Goal: Task Accomplishment & Management: Manage account settings

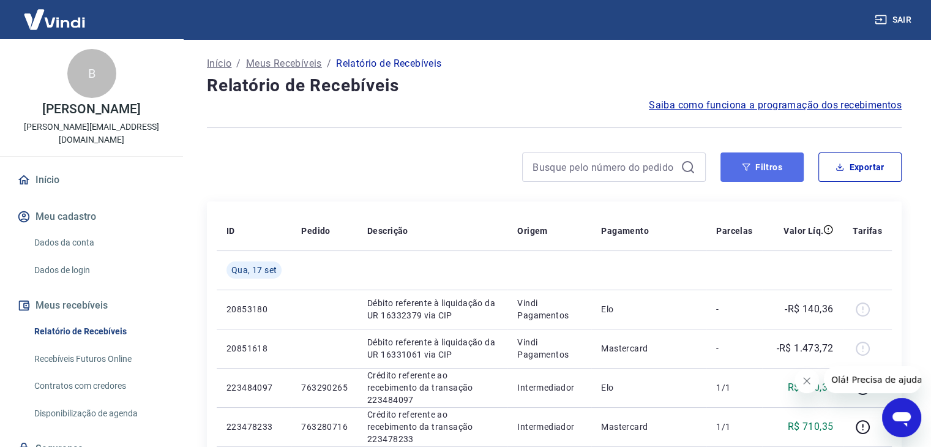
click at [769, 172] on button "Filtros" at bounding box center [762, 166] width 83 height 29
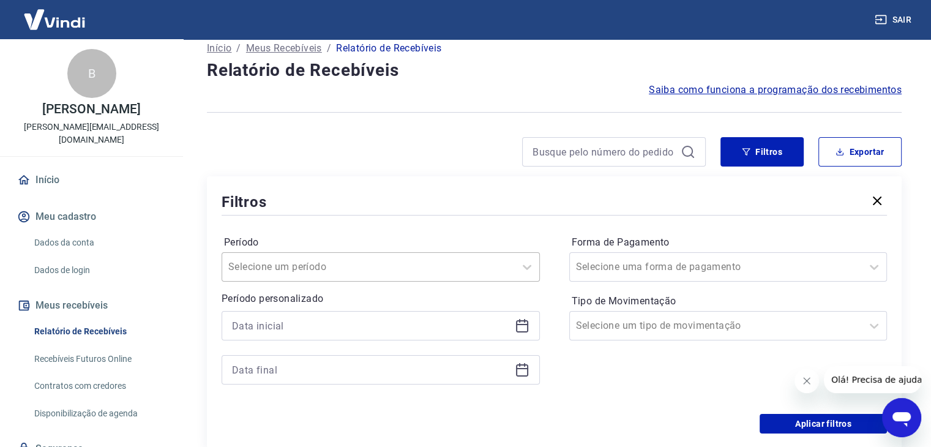
scroll to position [34, 0]
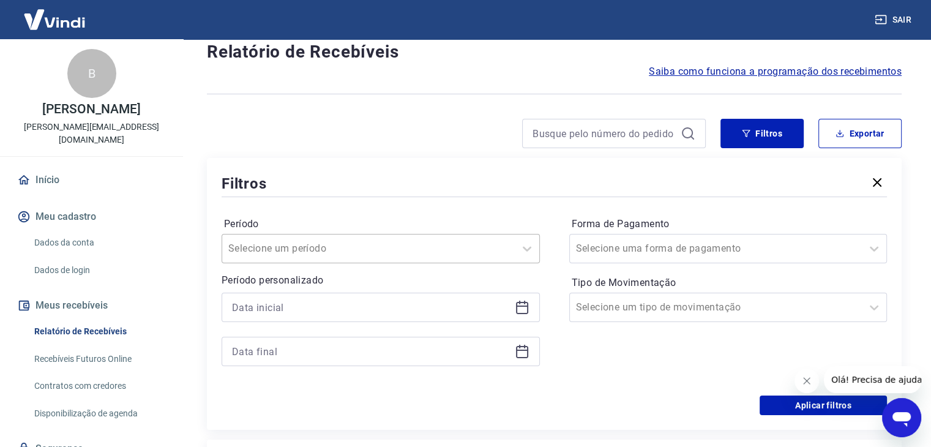
click at [307, 263] on div "Selecione um período" at bounding box center [381, 248] width 318 height 29
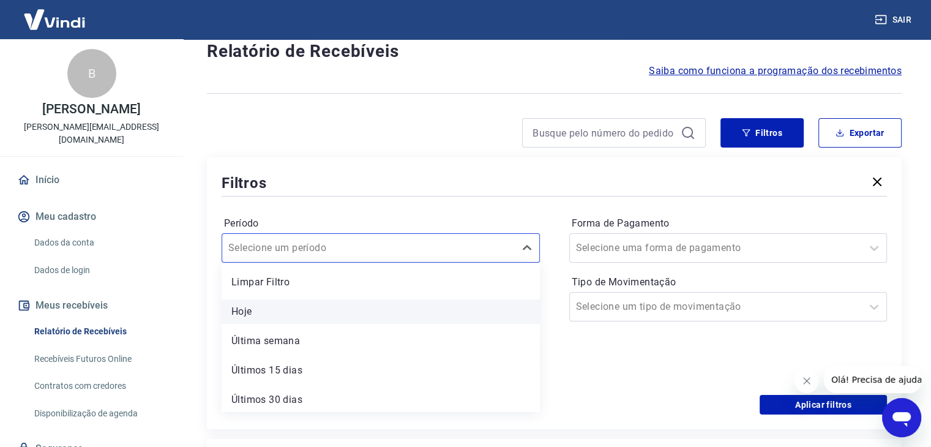
click at [296, 319] on div "Hoje" at bounding box center [381, 311] width 318 height 24
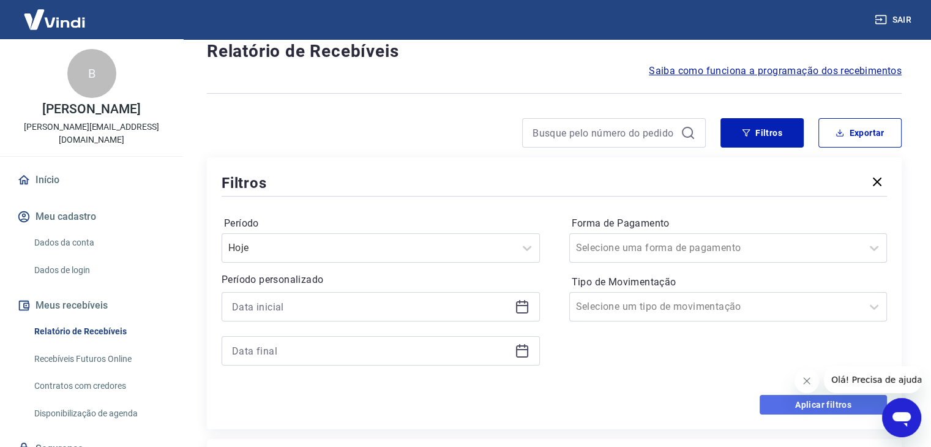
click at [807, 400] on button "Aplicar filtros" at bounding box center [823, 405] width 127 height 20
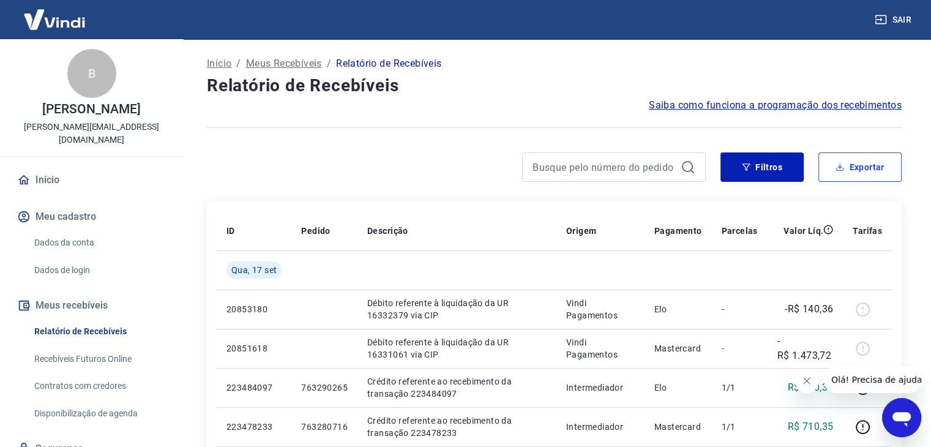
click at [858, 166] on button "Exportar" at bounding box center [860, 166] width 83 height 29
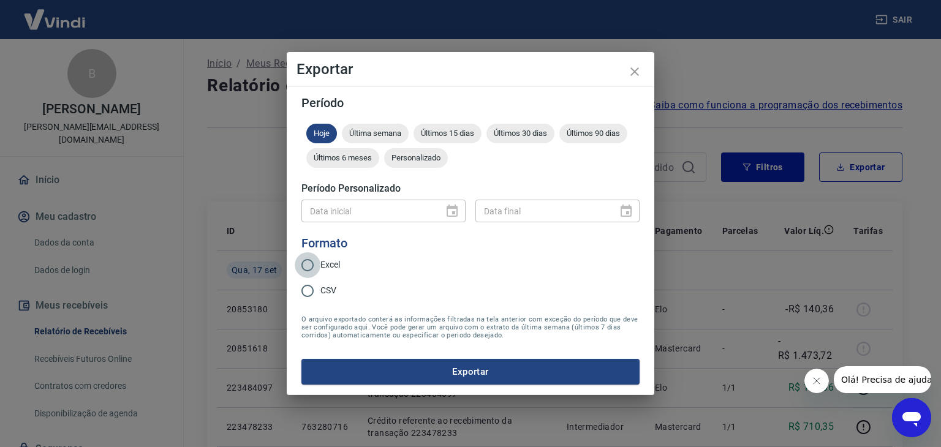
click at [306, 263] on input "Excel" at bounding box center [308, 265] width 26 height 26
radio input "true"
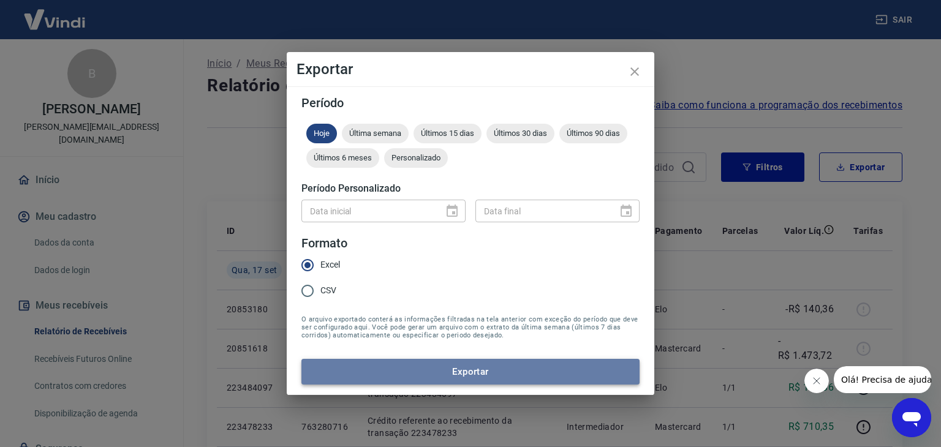
click at [423, 372] on button "Exportar" at bounding box center [470, 372] width 338 height 26
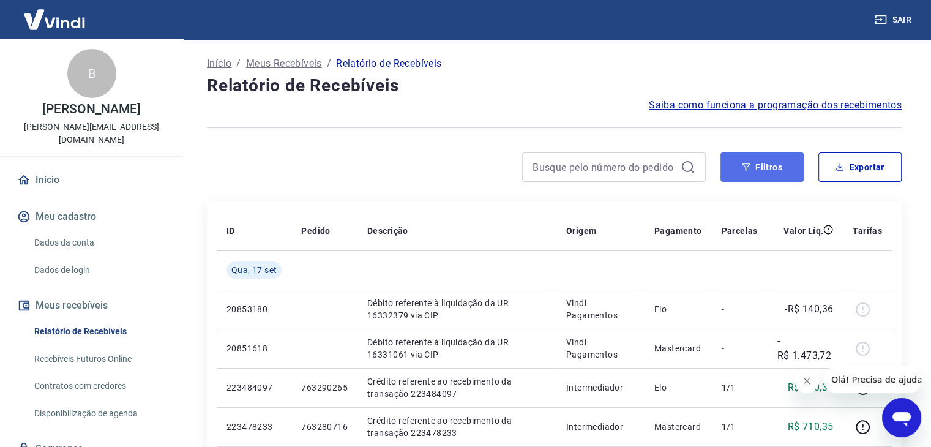
drag, startPoint x: 769, startPoint y: 168, endPoint x: 757, endPoint y: 173, distance: 12.1
click at [769, 168] on button "Filtros" at bounding box center [762, 166] width 83 height 29
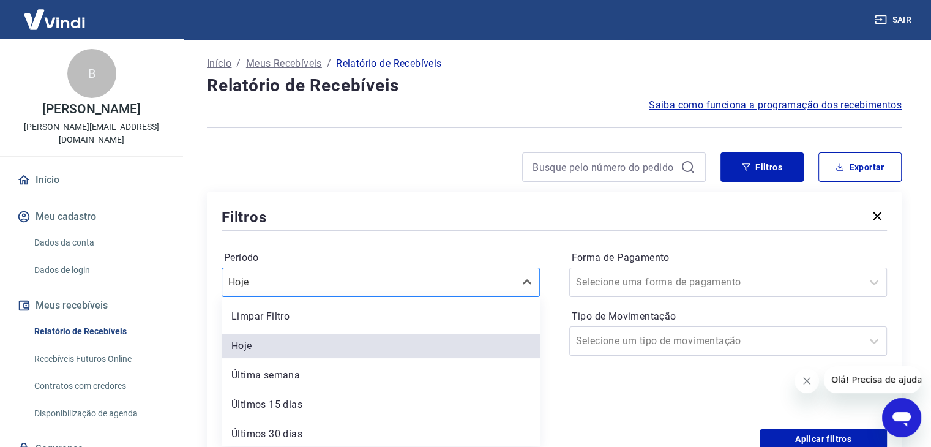
scroll to position [34, 0]
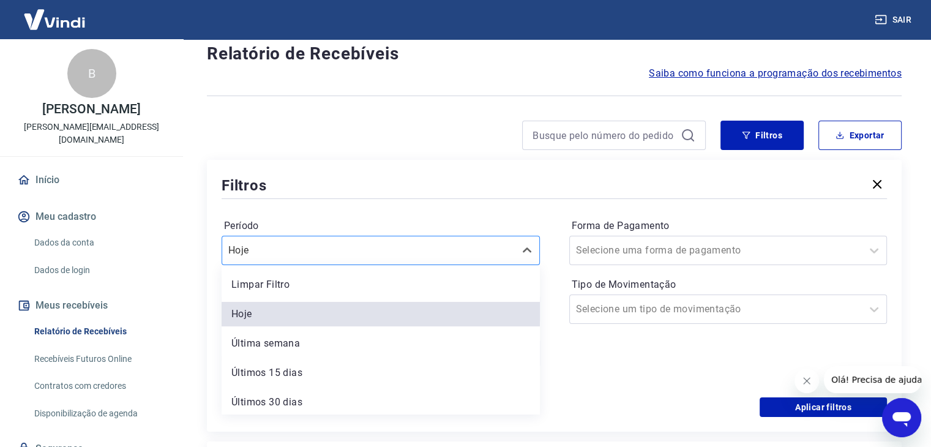
click at [338, 265] on div "option Hoje selected, 2 of 7. 7 results available. Use Up and Down to choose op…" at bounding box center [381, 250] width 318 height 29
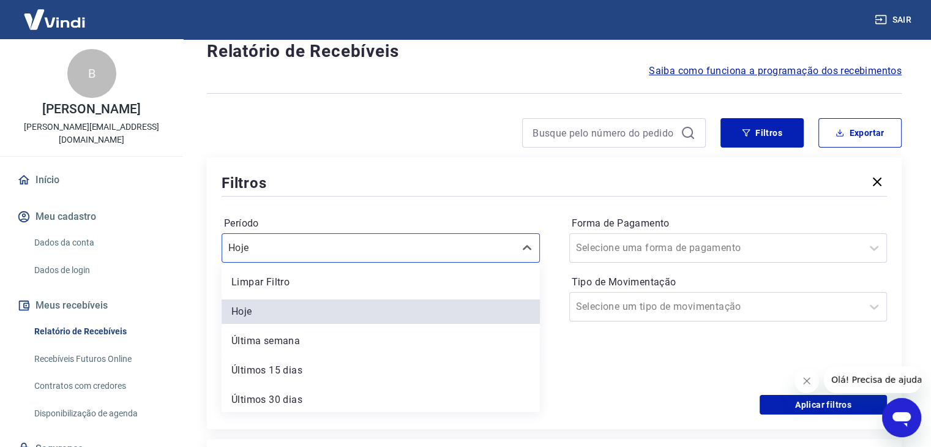
click at [337, 293] on div "Limpar Filtro" at bounding box center [381, 282] width 318 height 24
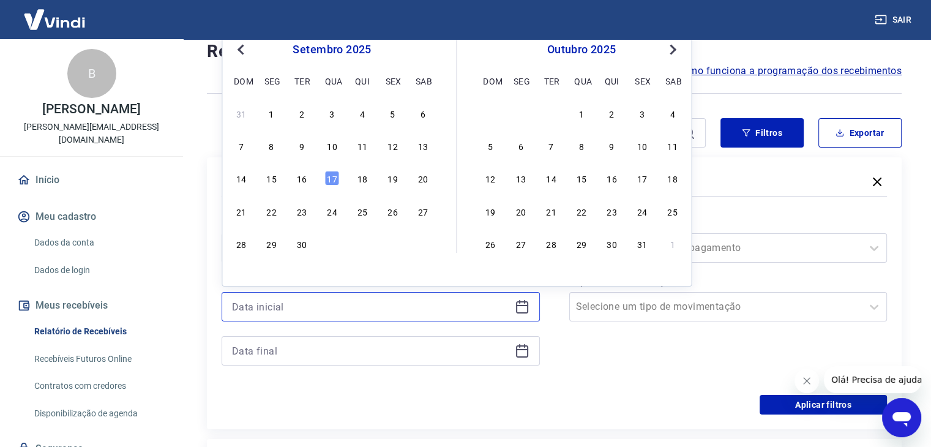
click at [336, 302] on input at bounding box center [371, 307] width 278 height 18
click at [299, 182] on div "16" at bounding box center [302, 178] width 15 height 15
type input "16/09/2025"
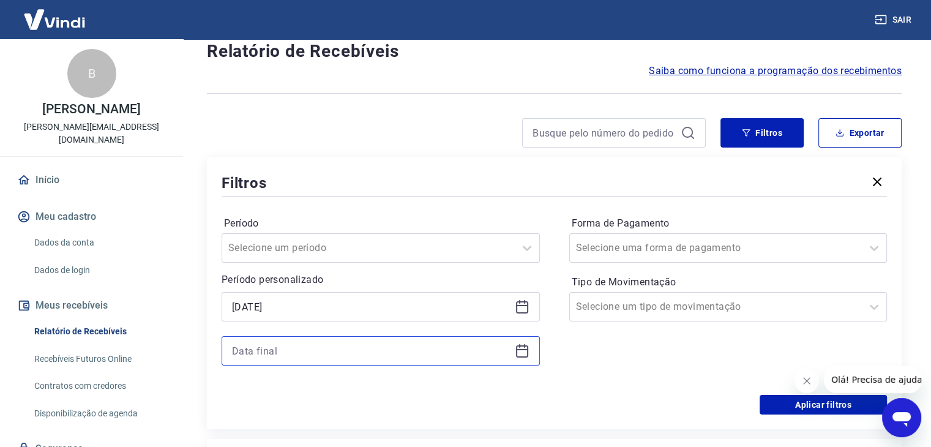
click at [314, 357] on input at bounding box center [371, 351] width 278 height 18
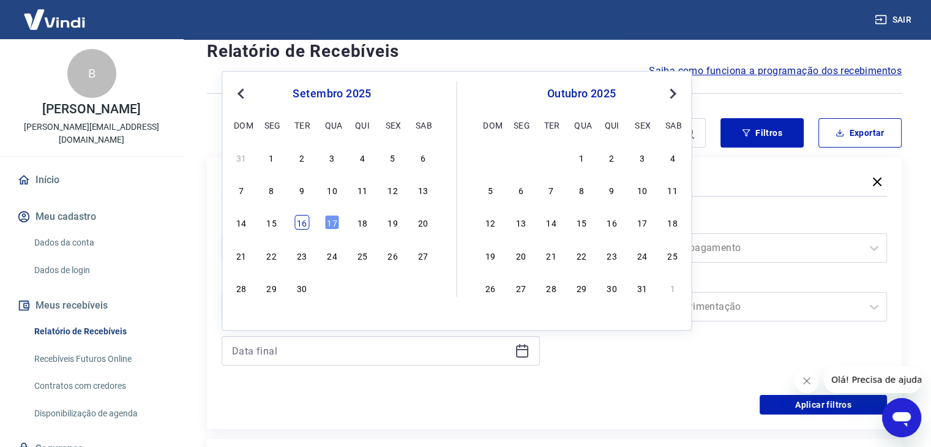
click at [307, 224] on div "16" at bounding box center [302, 222] width 15 height 15
type input "16/09/2025"
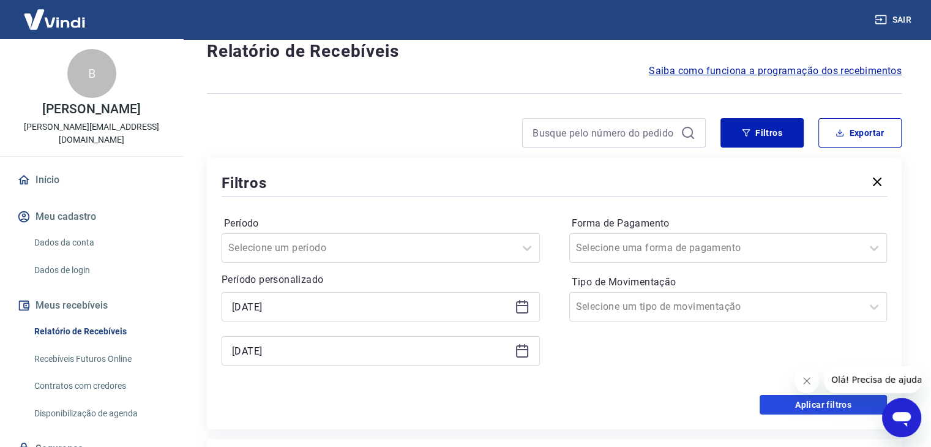
click at [802, 408] on button "Aplicar filtros" at bounding box center [823, 405] width 127 height 20
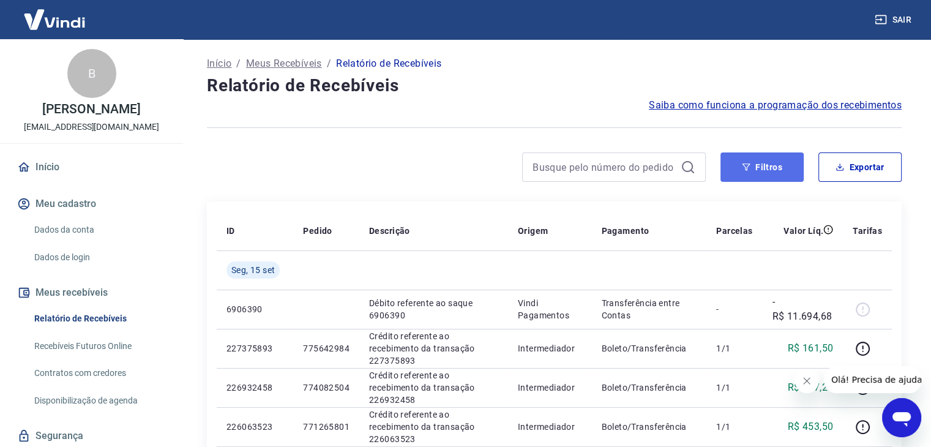
click at [761, 178] on button "Filtros" at bounding box center [762, 166] width 83 height 29
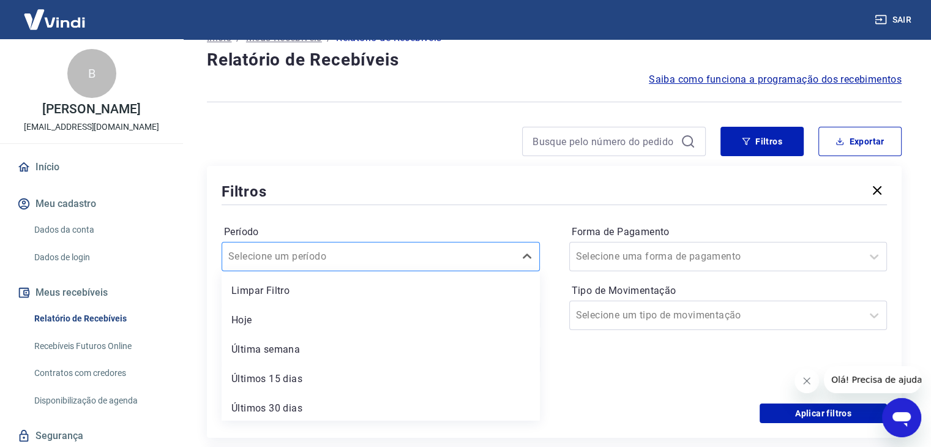
click at [267, 271] on div "option Limpar Filtro focused, 1 of 7. 7 results available. Use Up and Down to c…" at bounding box center [381, 256] width 318 height 29
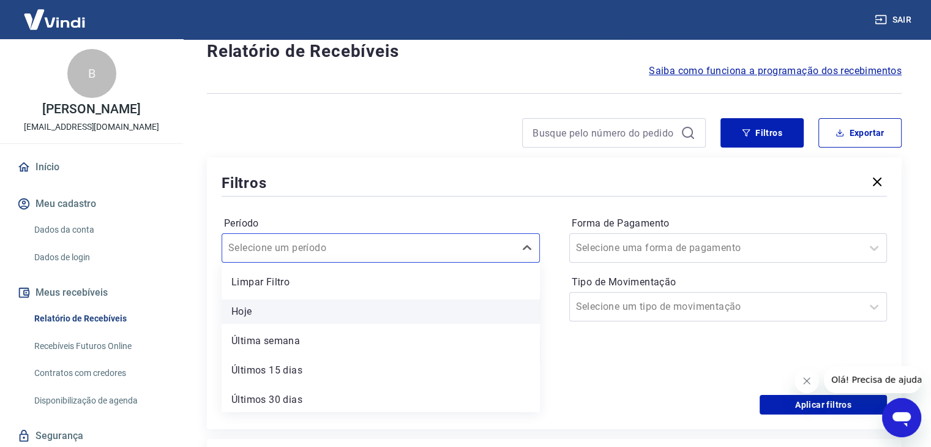
click at [264, 318] on div "Hoje" at bounding box center [381, 311] width 318 height 24
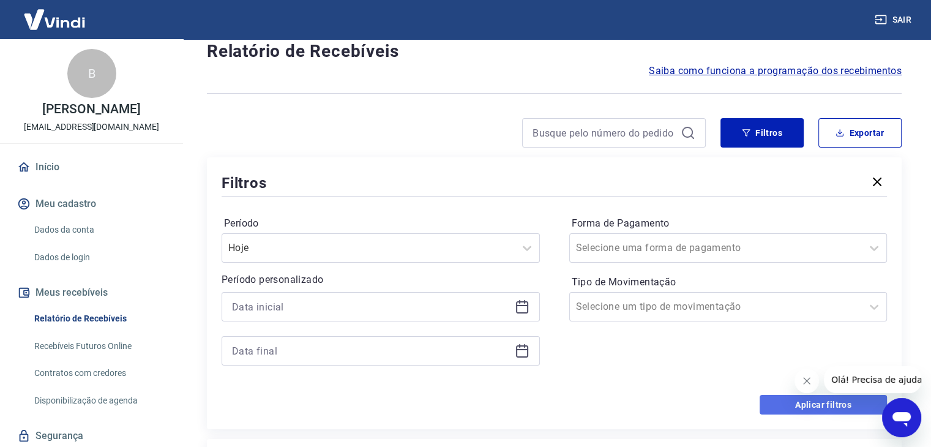
click at [784, 407] on button "Aplicar filtros" at bounding box center [823, 405] width 127 height 20
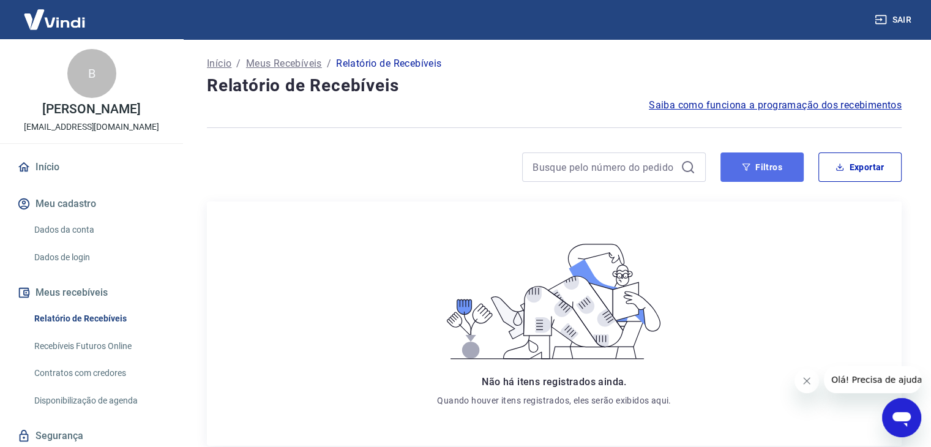
click at [748, 161] on button "Filtros" at bounding box center [762, 166] width 83 height 29
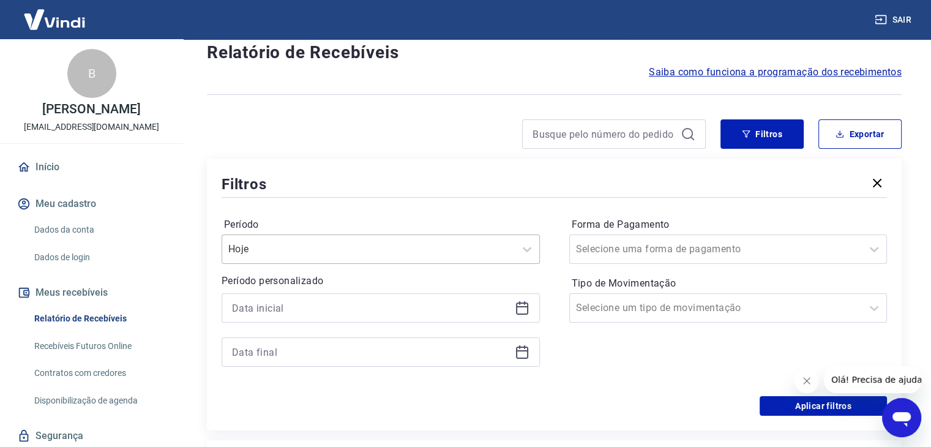
click at [265, 264] on div "Hoje" at bounding box center [381, 249] width 318 height 29
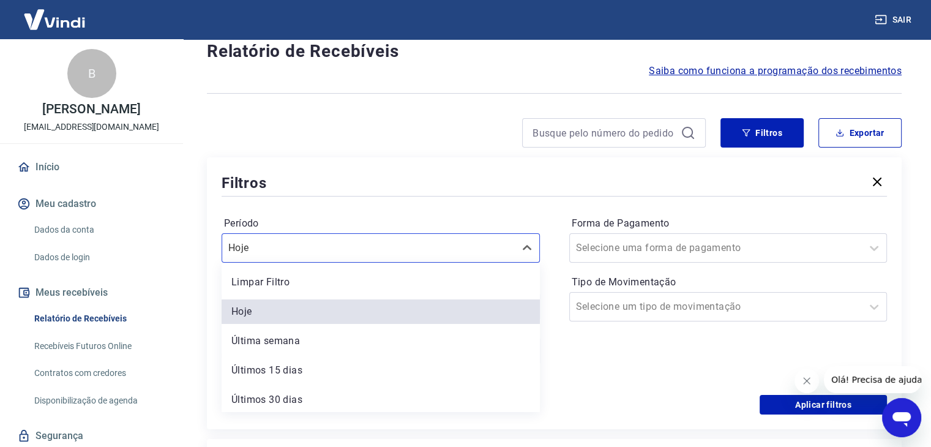
click at [265, 272] on div "Limpar Filtro" at bounding box center [381, 282] width 318 height 24
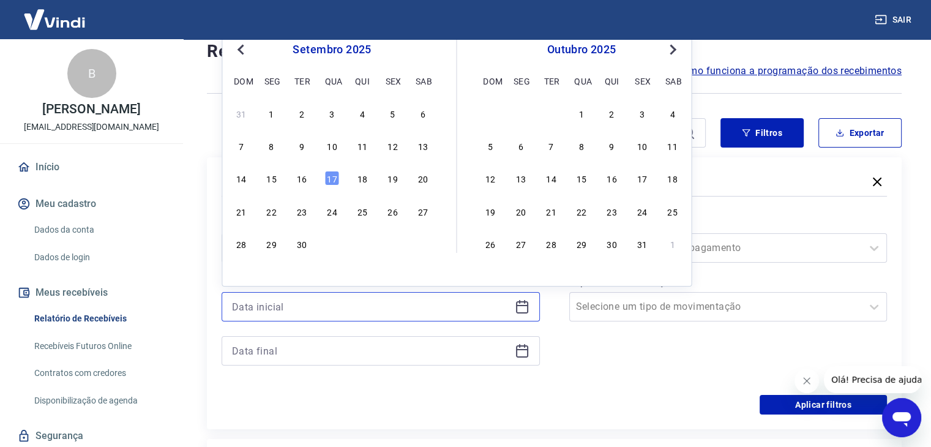
click at [266, 310] on input at bounding box center [371, 307] width 278 height 18
click at [306, 180] on div "16" at bounding box center [302, 178] width 15 height 15
type input "16/09/2025"
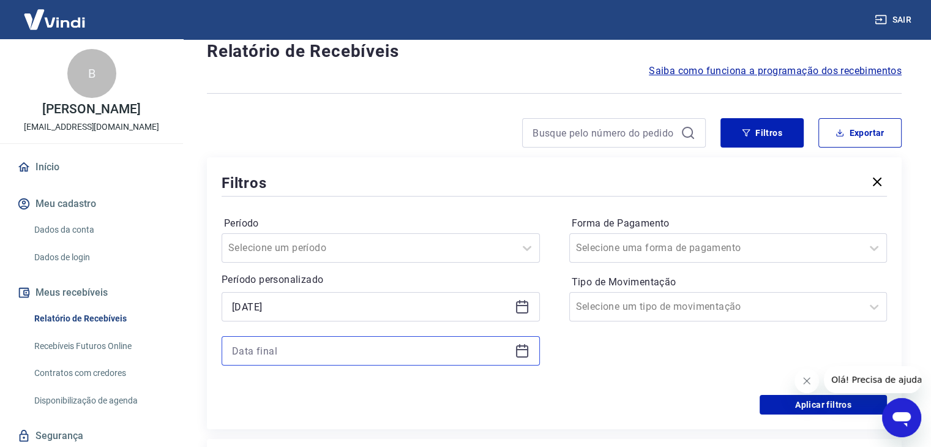
click at [295, 351] on input at bounding box center [371, 351] width 278 height 18
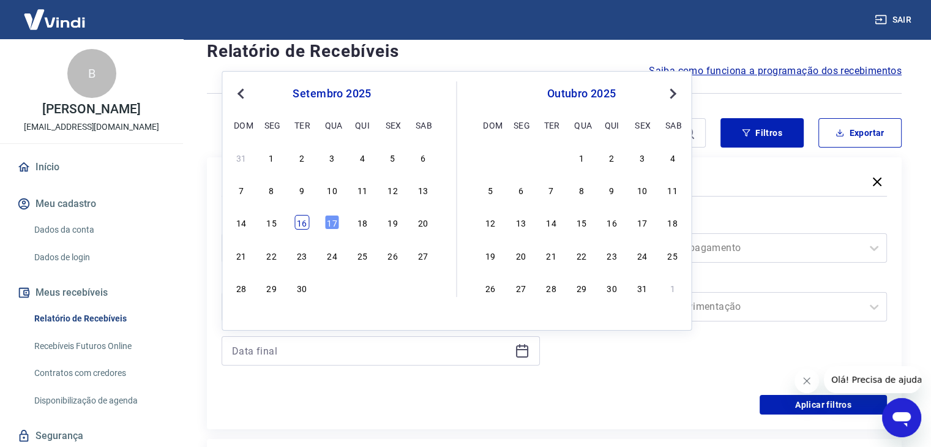
click at [301, 224] on div "16" at bounding box center [302, 222] width 15 height 15
type input "16/09/2025"
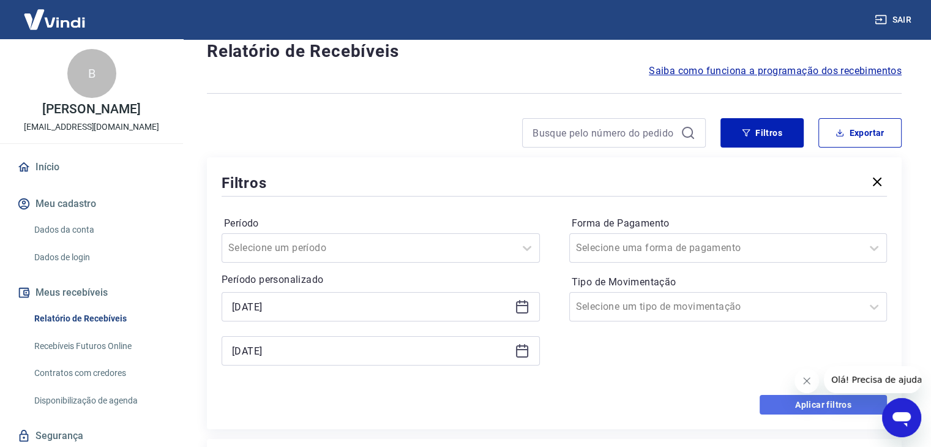
click at [825, 411] on button "Aplicar filtros" at bounding box center [823, 405] width 127 height 20
